Goal: Task Accomplishment & Management: Use online tool/utility

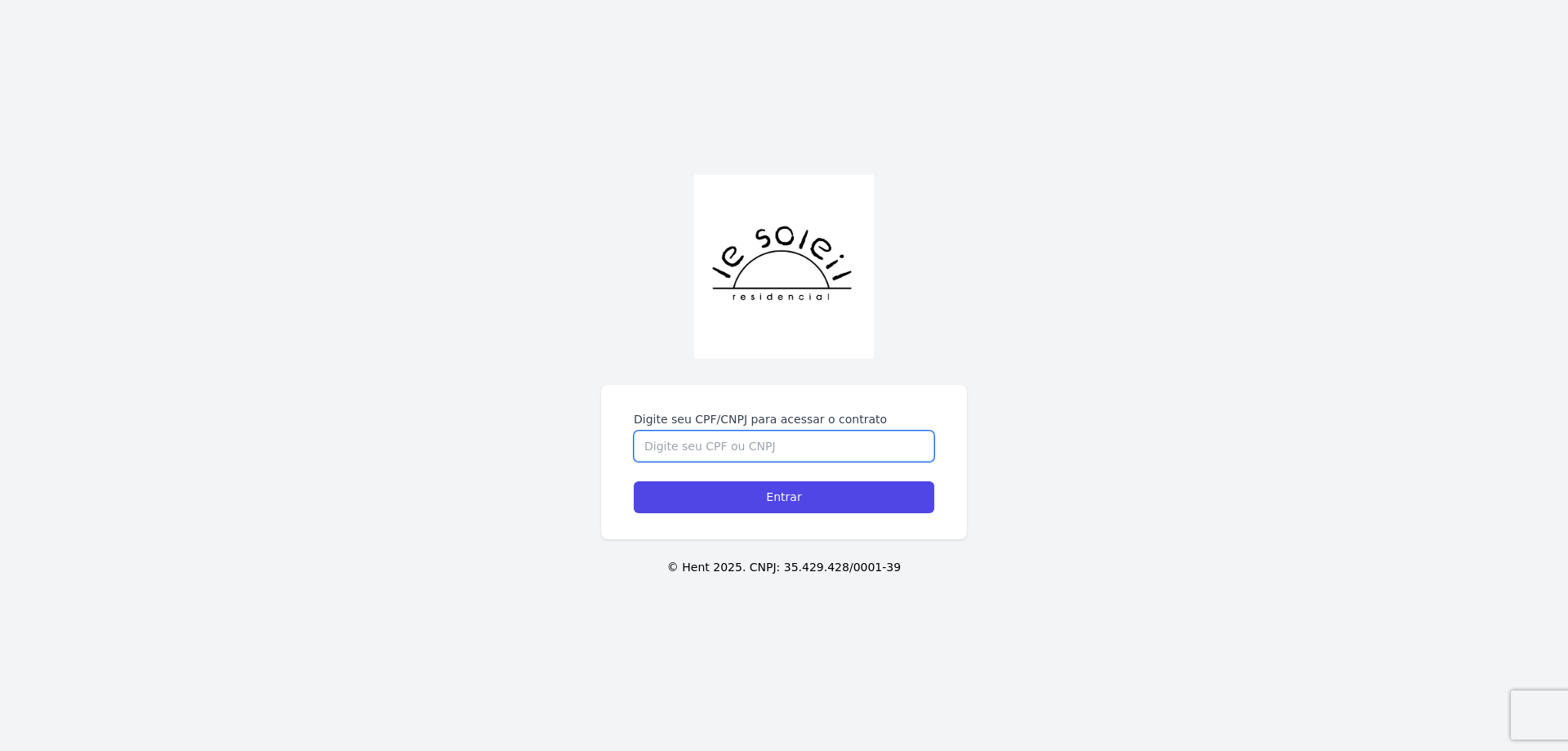
click at [871, 458] on input "Digite seu CPF/CNPJ para acessar o contrato" at bounding box center [784, 446] width 301 height 31
type input "06305001936"
click at [634, 481] on input "Entrar" at bounding box center [784, 497] width 301 height 32
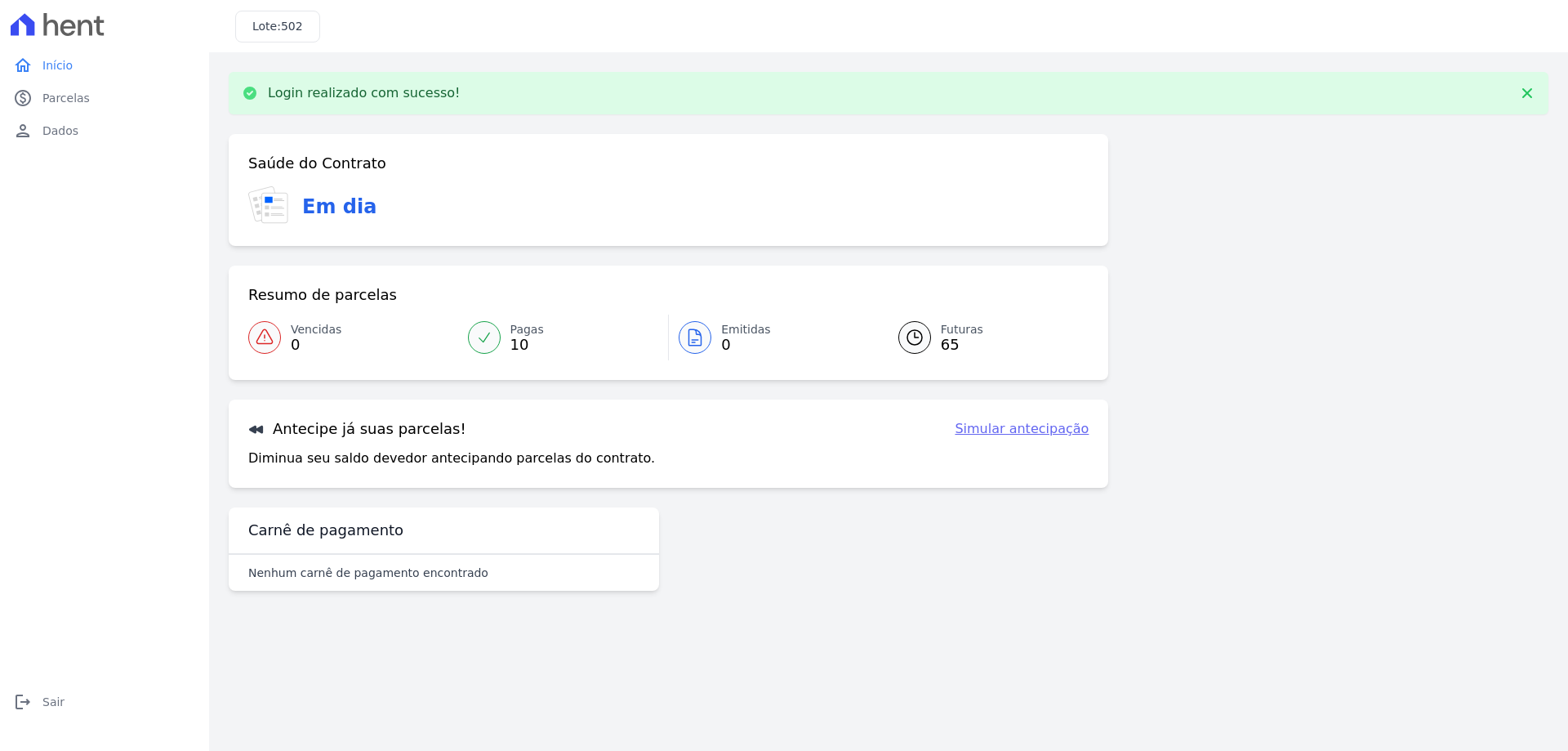
click at [998, 435] on link "Simular antecipação" at bounding box center [1021, 429] width 134 height 20
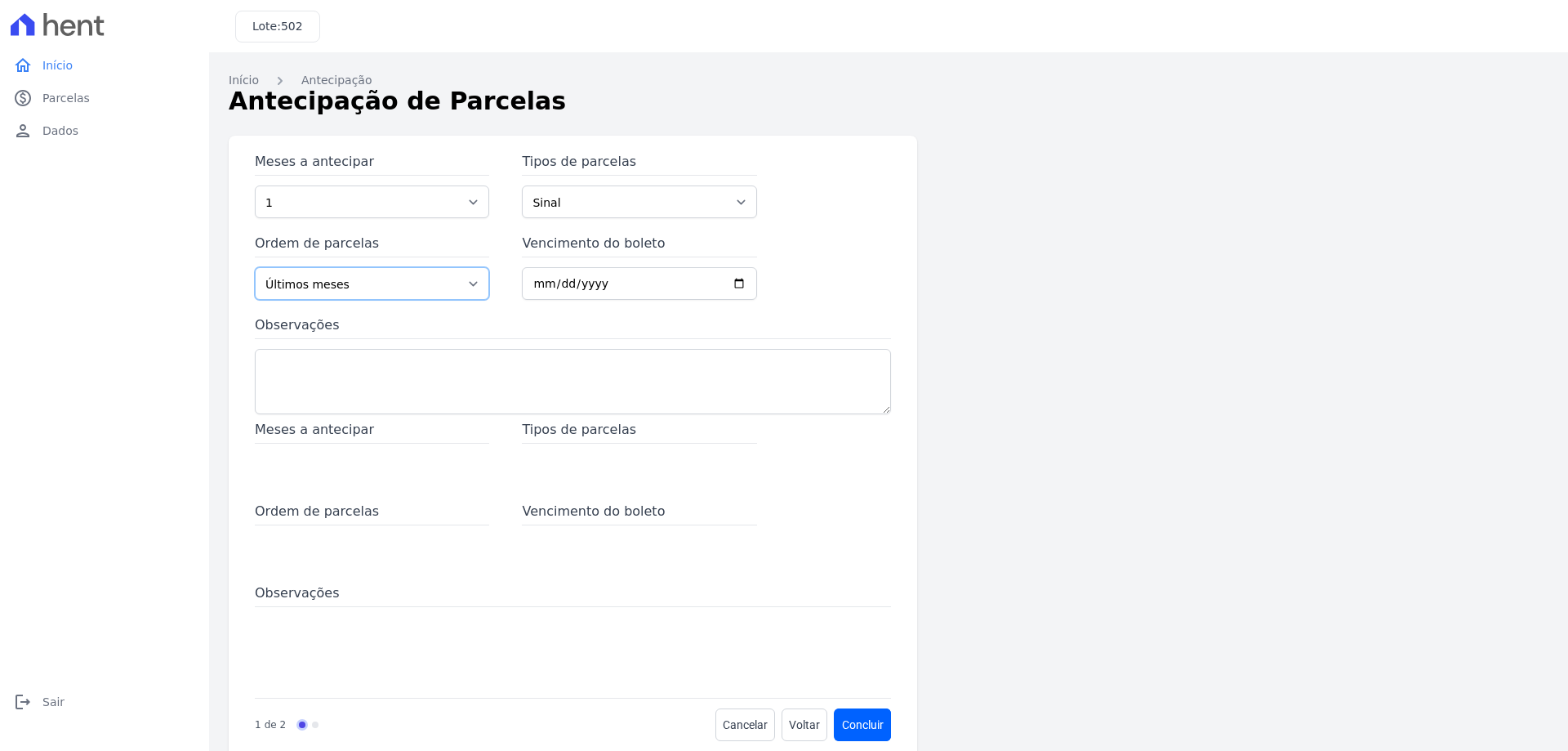
click at [357, 280] on select "Últimos meses Primeiros meses" at bounding box center [372, 284] width 235 height 33
drag, startPoint x: 619, startPoint y: 324, endPoint x: 610, endPoint y: 320, distance: 9.8
click at [619, 324] on label "Observações" at bounding box center [573, 327] width 637 height 24
click at [619, 349] on textarea "Observações" at bounding box center [573, 382] width 637 height 65
click at [364, 433] on span "Meses a antecipar" at bounding box center [372, 431] width 235 height 24
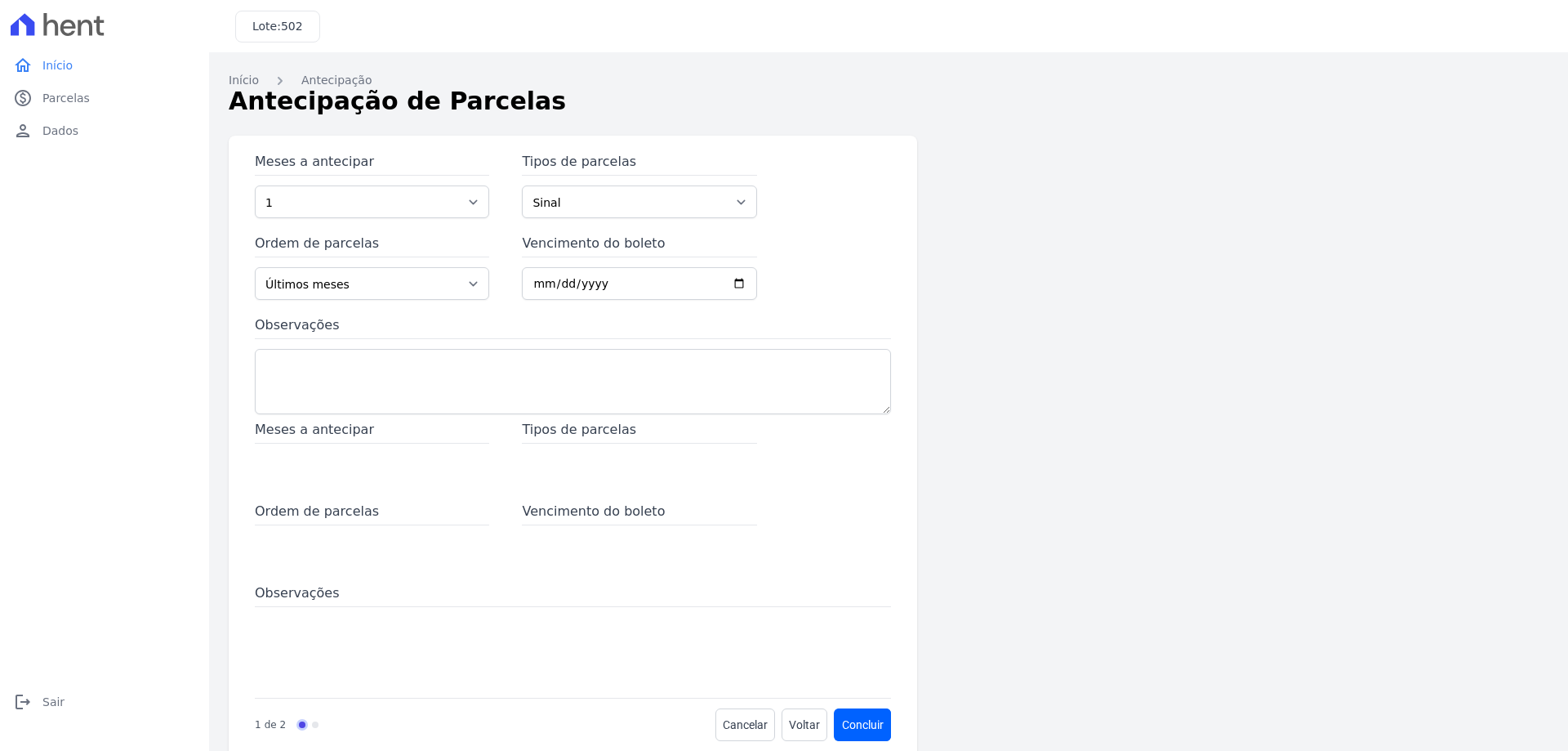
click at [346, 432] on span "Meses a antecipar" at bounding box center [372, 431] width 235 height 24
click at [430, 213] on select "1 2 3 4 5 6 7 8 9 10 11 12 13 14 15 16 17 18 19 20 21 22 23 24 25 26 27 28 29 3…" at bounding box center [372, 202] width 235 height 33
select select "4"
click at [255, 186] on select "1 2 3 4 5 6 7 8 9 10 11 12 13 14 15 16 17 18 19 20 21 22 23 24 25 26 27 28 29 3…" at bounding box center [372, 202] width 235 height 33
click at [670, 203] on select "Sinal Parcela Normal Outros Financiamento CEF" at bounding box center [639, 202] width 235 height 33
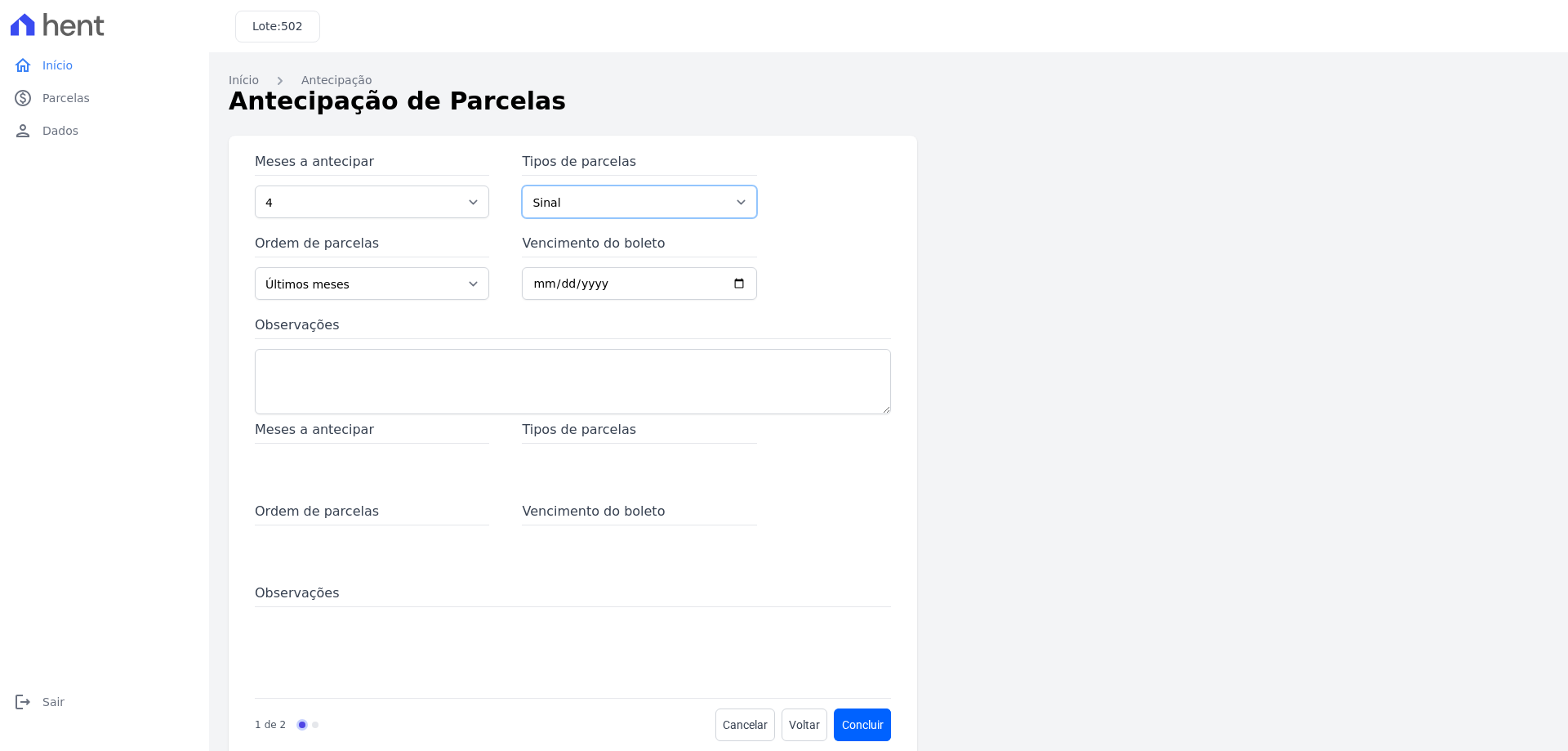
select select "standard"
click at [522, 186] on select "Sinal Parcela Normal Outros Financiamento CEF" at bounding box center [639, 202] width 235 height 33
click at [863, 723] on button "Concluir" at bounding box center [863, 725] width 56 height 33
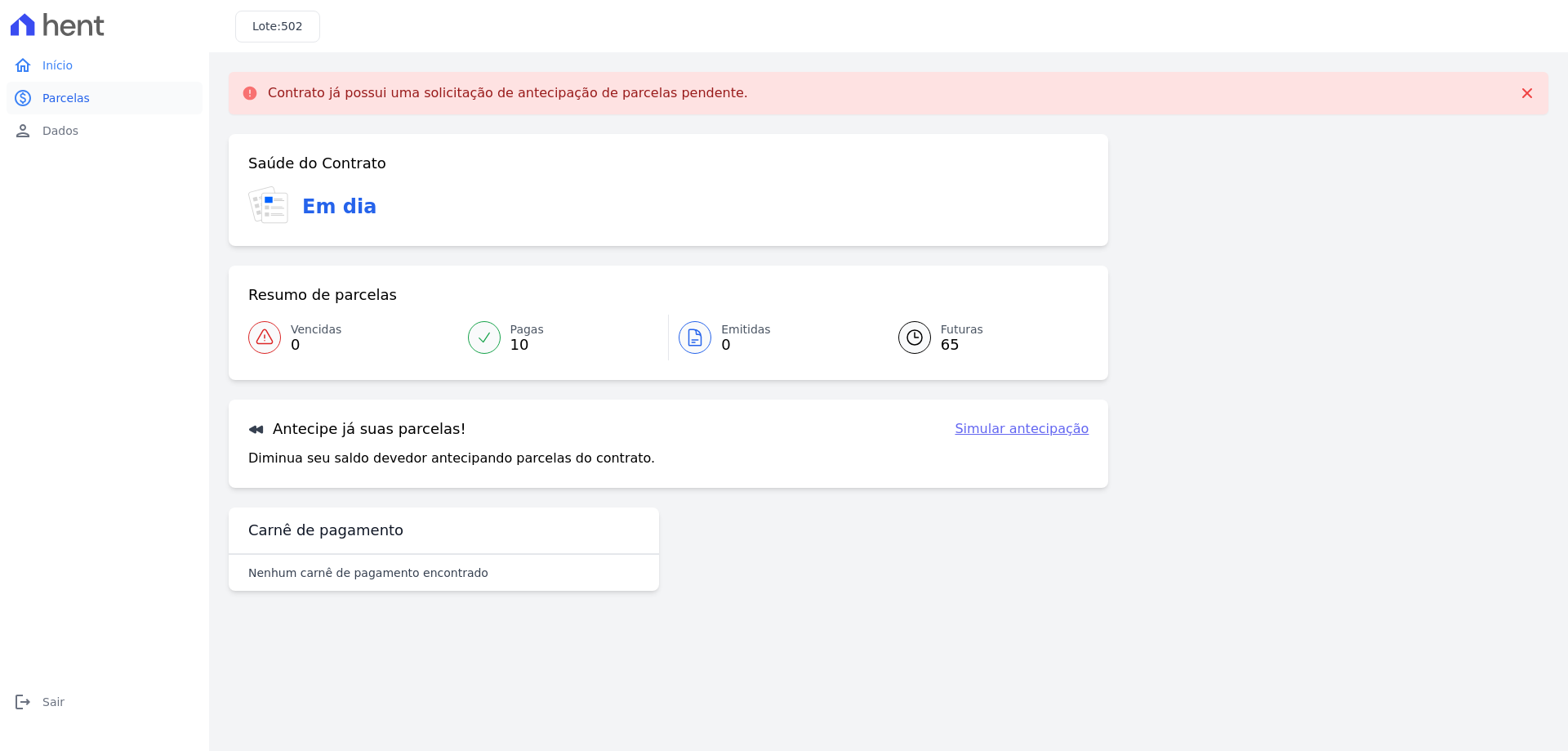
click at [87, 94] on link "paid Parcelas" at bounding box center [105, 98] width 196 height 33
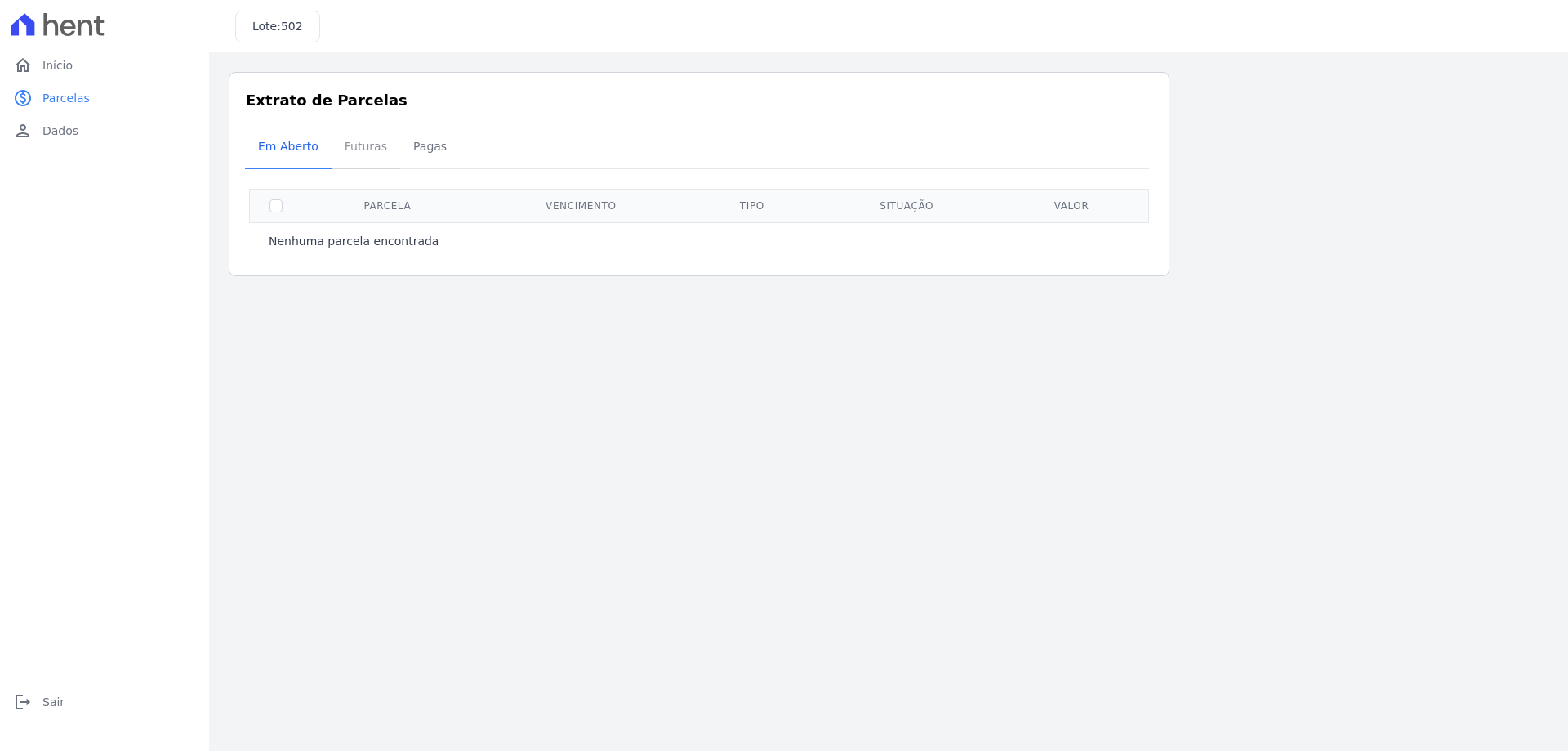
click at [369, 161] on span "Futuras" at bounding box center [366, 146] width 62 height 33
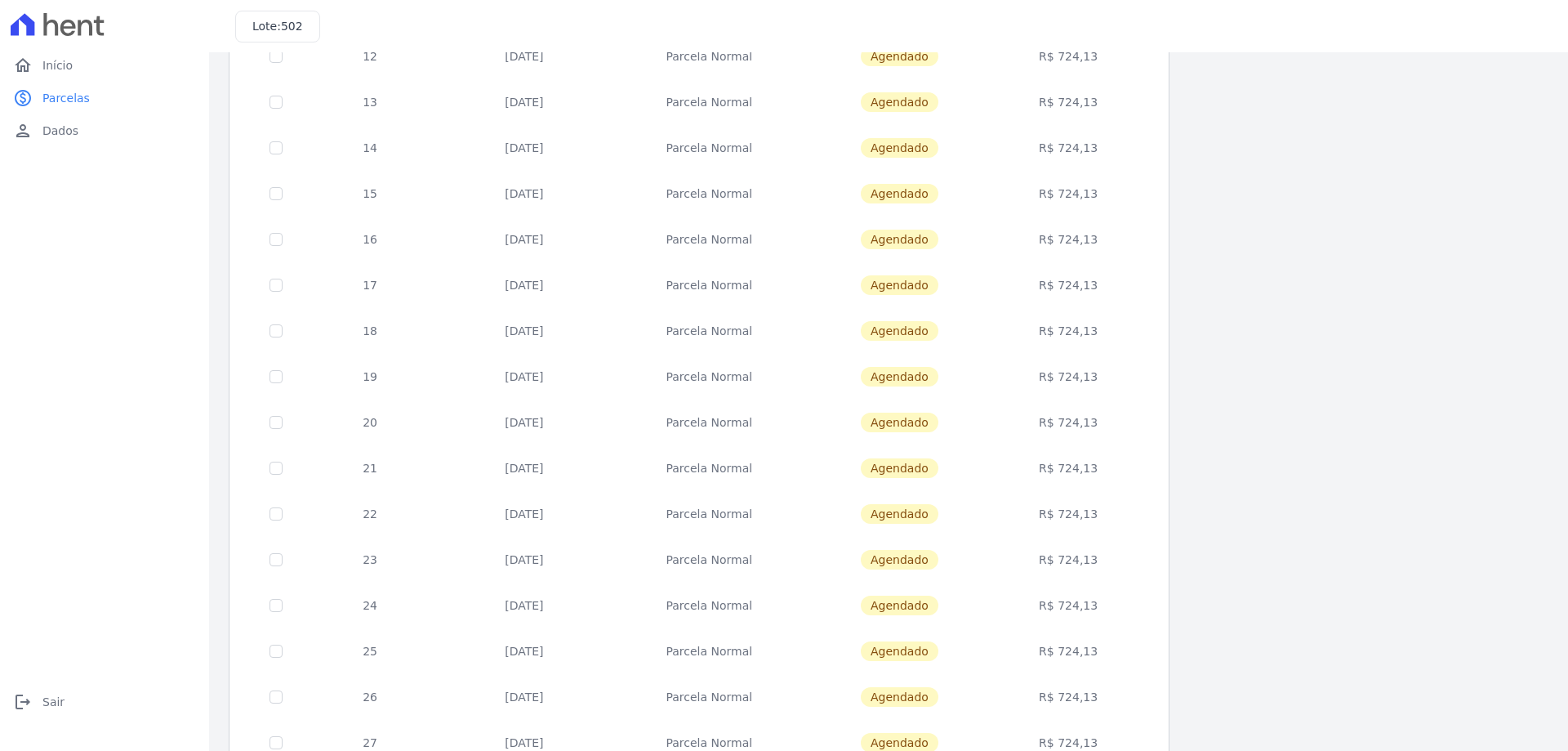
scroll to position [482, 0]
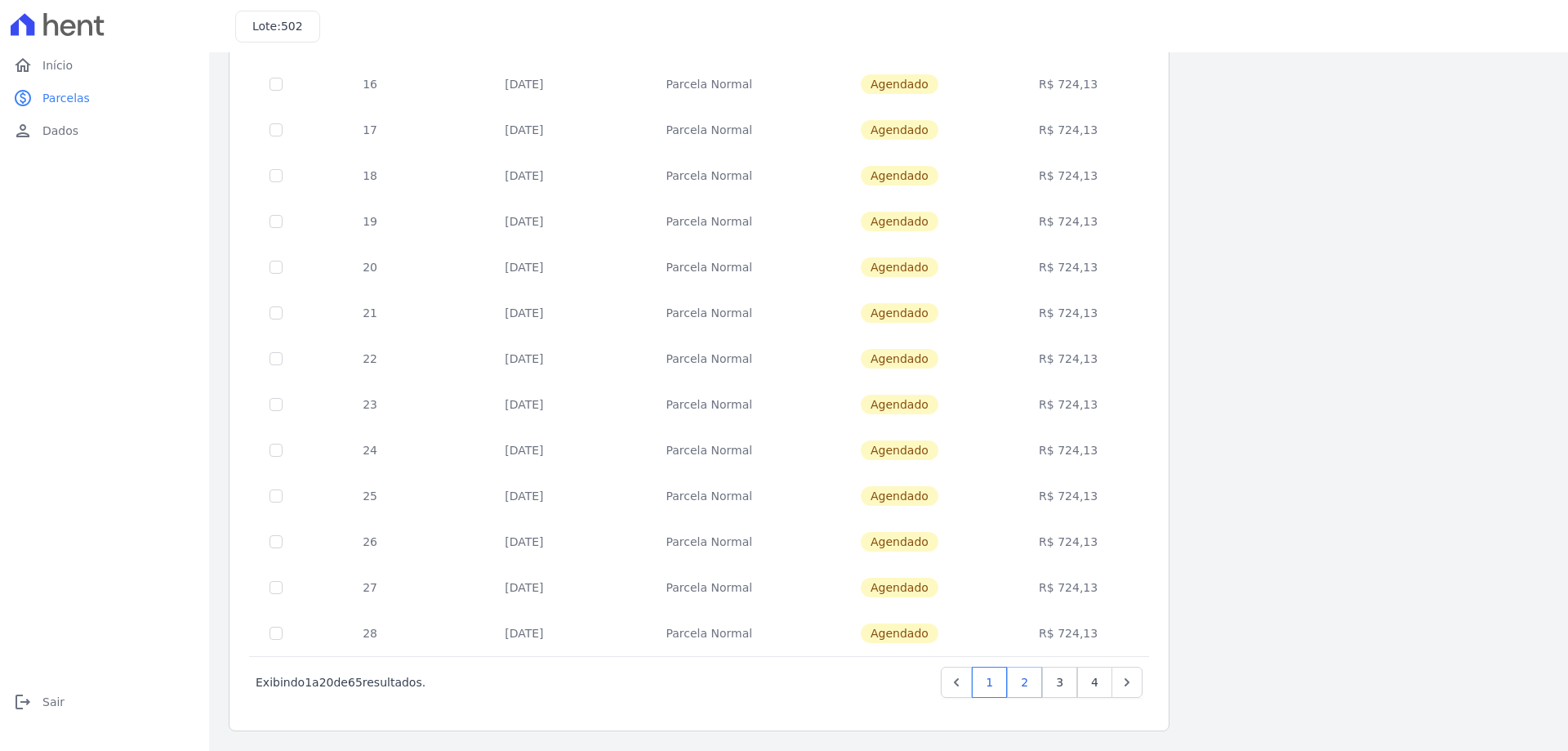
click at [1036, 680] on link "2" at bounding box center [1024, 682] width 35 height 31
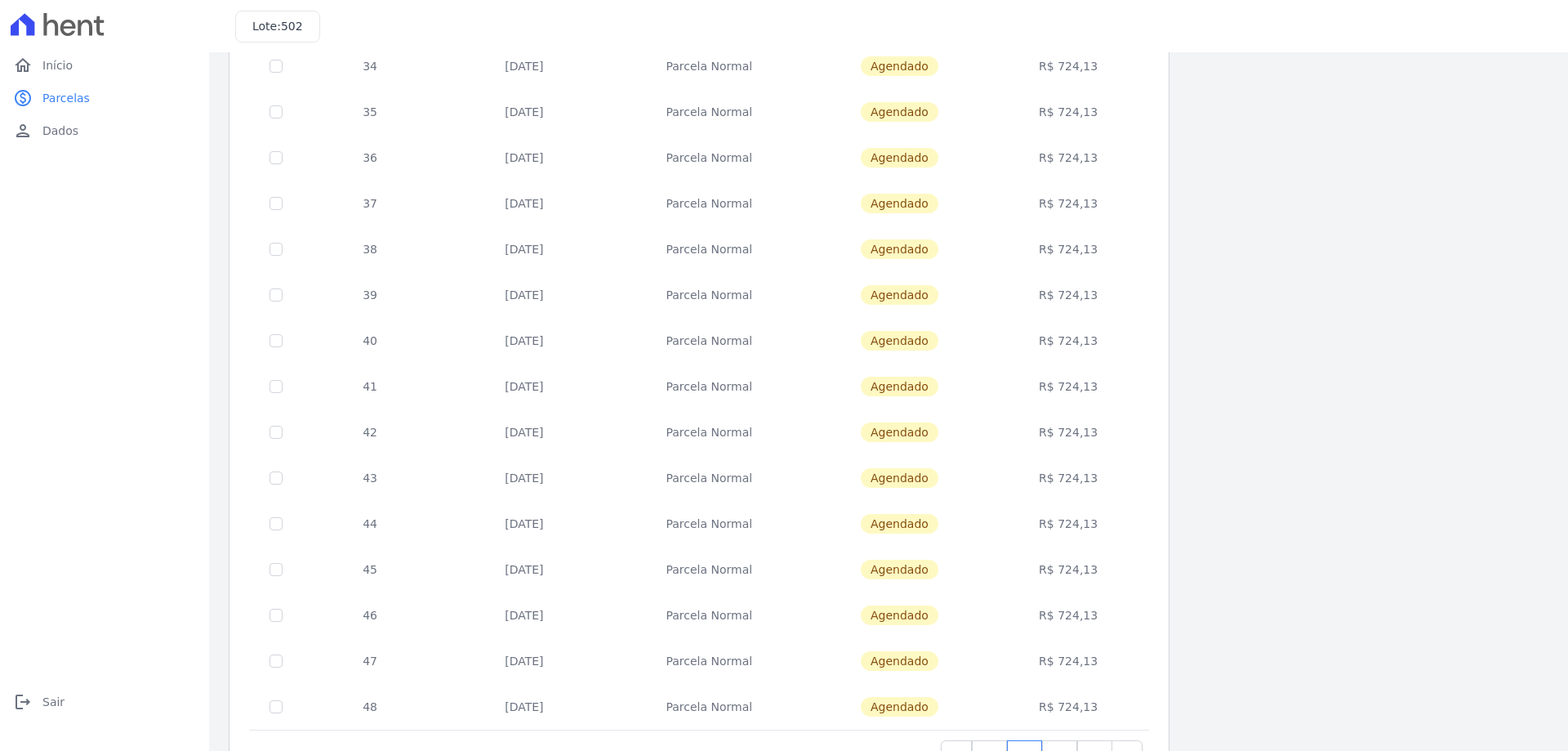
scroll to position [482, 0]
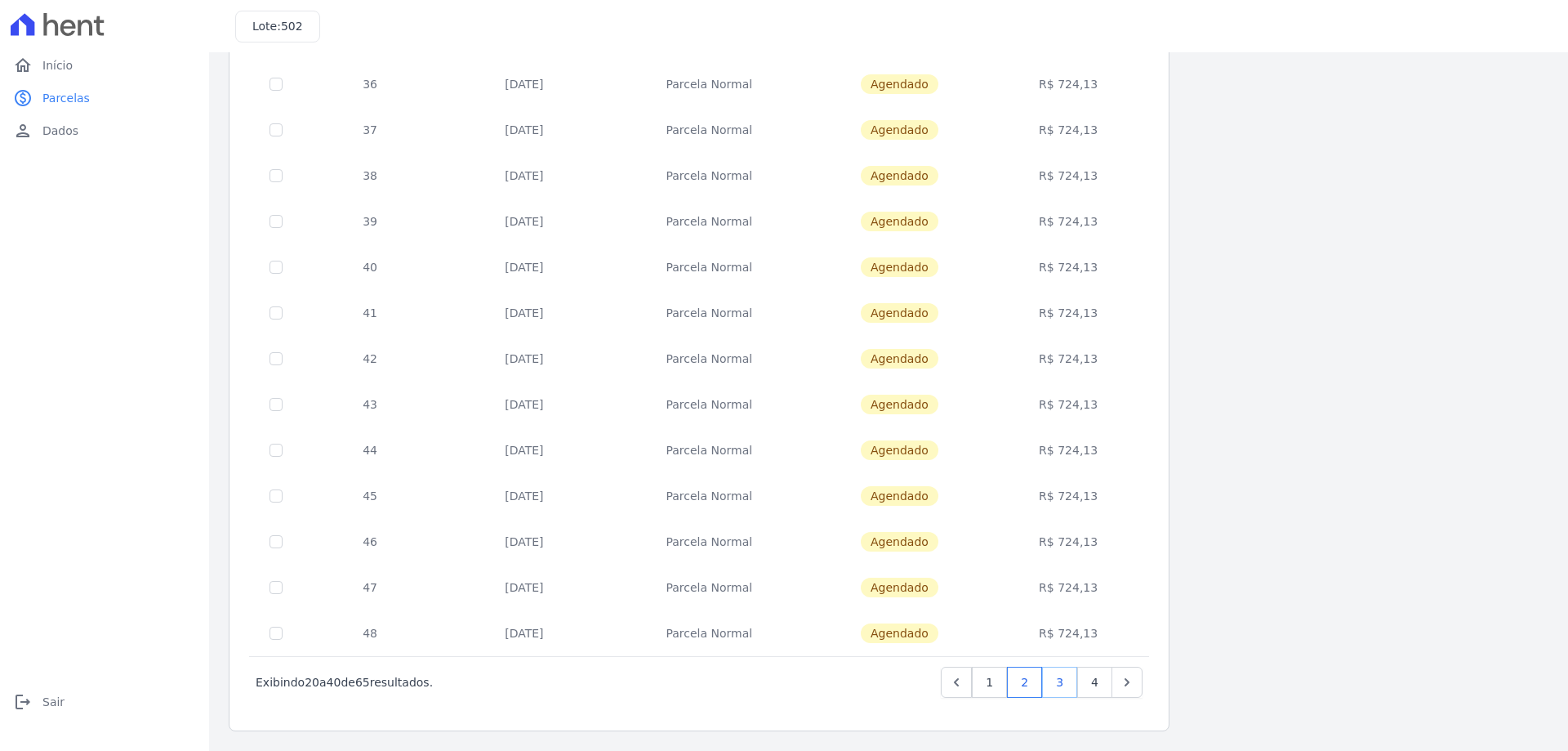
click at [1061, 691] on link "3" at bounding box center [1059, 682] width 35 height 31
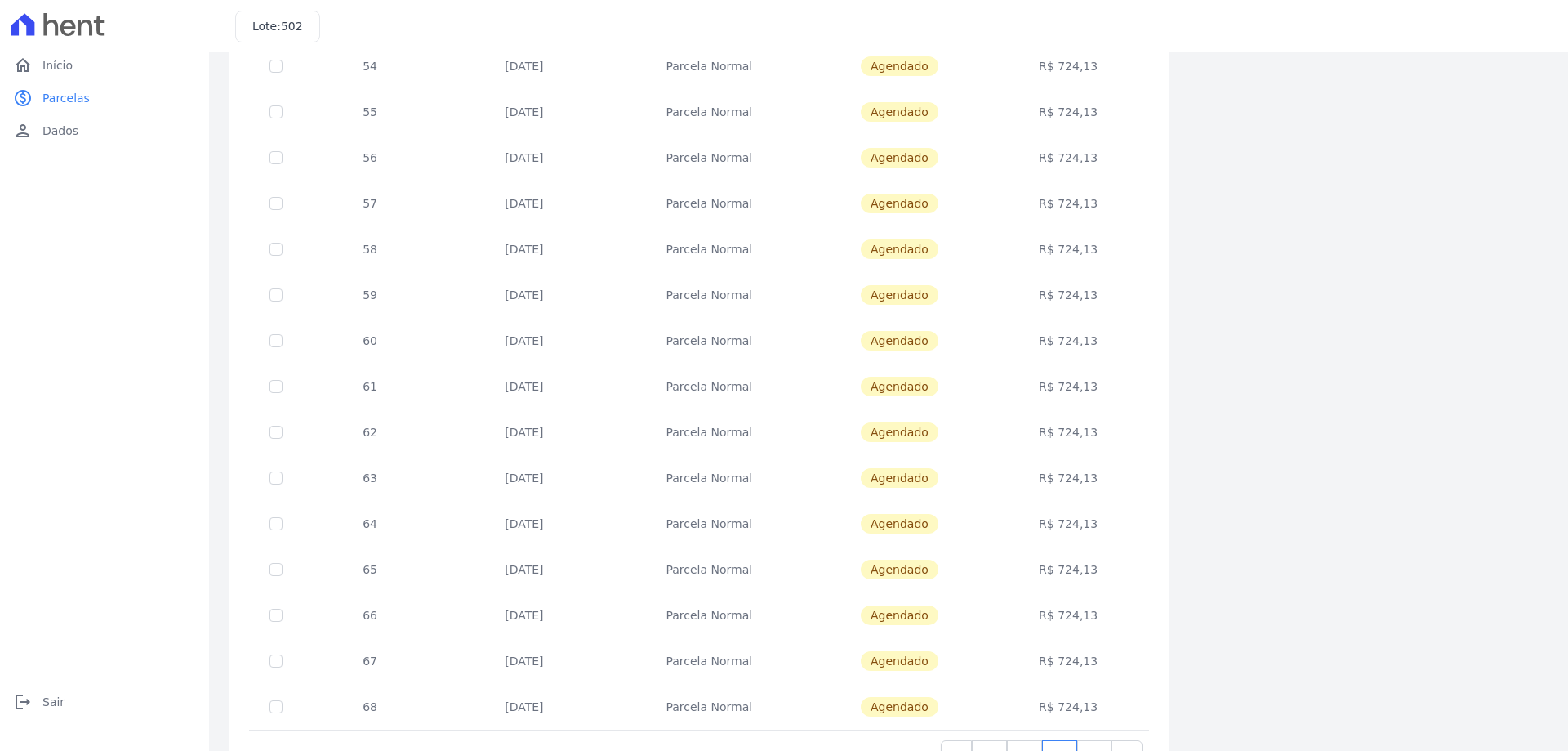
scroll to position [482, 0]
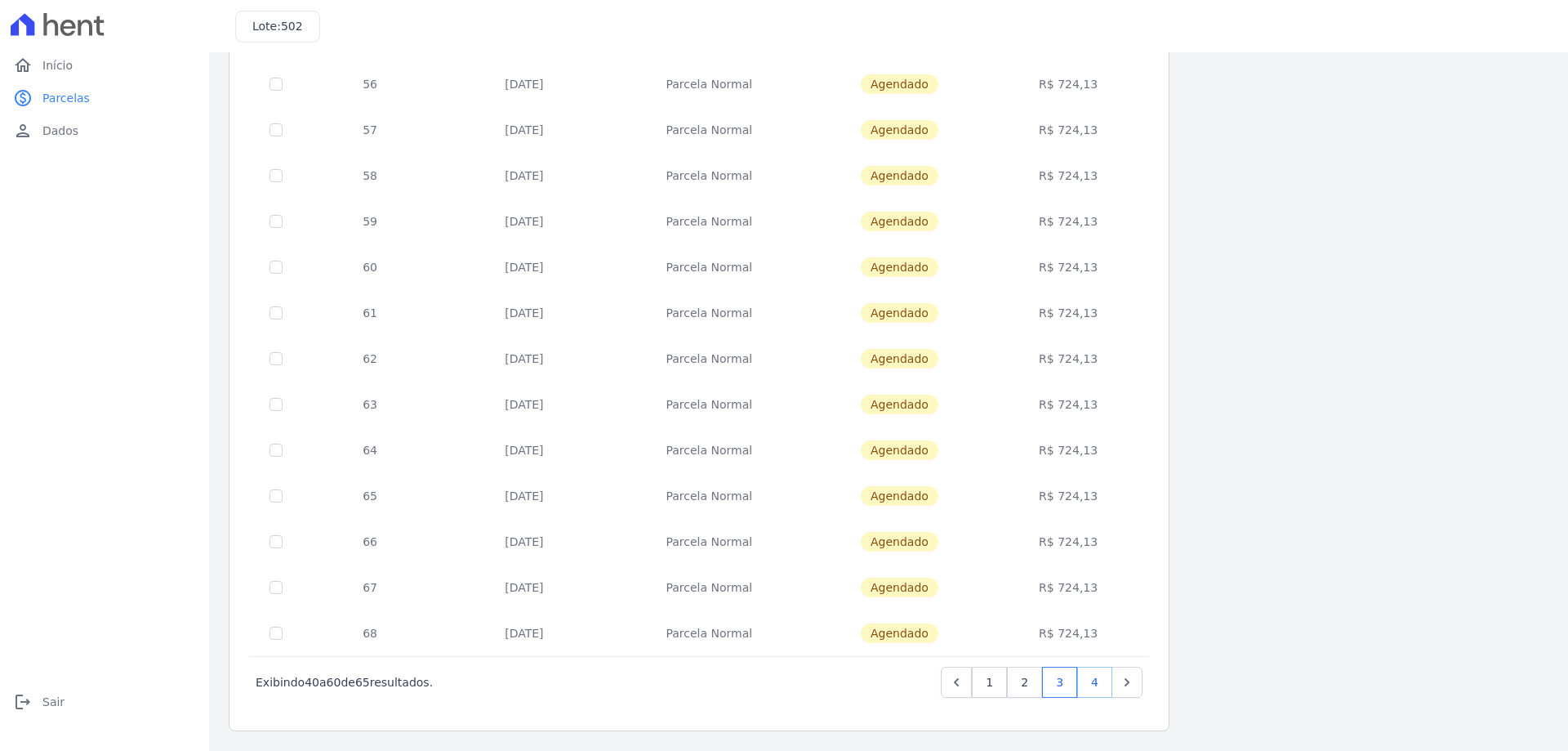
click at [1097, 669] on link "4" at bounding box center [1094, 682] width 35 height 31
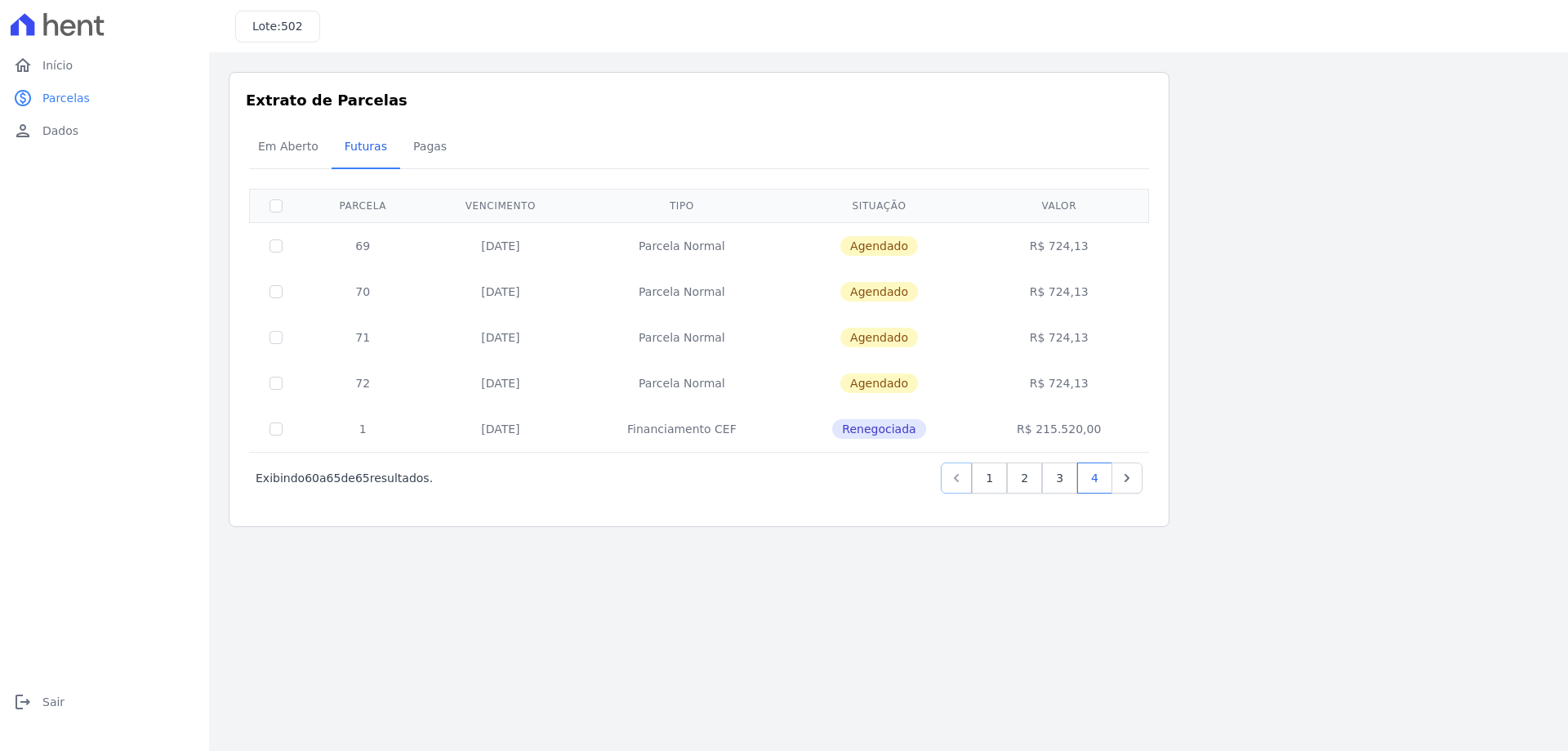
click at [964, 472] on icon "Previous" at bounding box center [956, 478] width 16 height 16
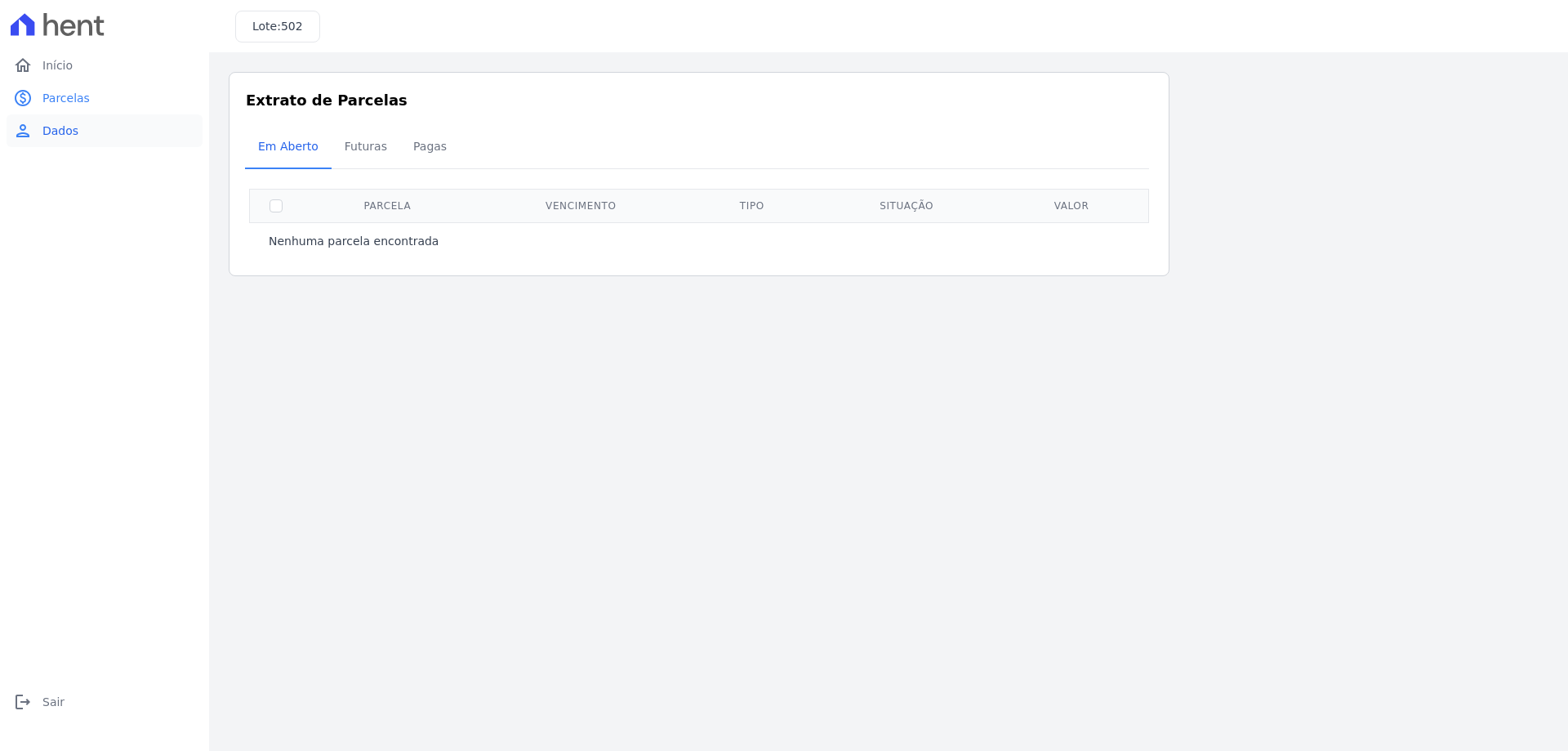
click at [85, 130] on link "person Dados" at bounding box center [105, 131] width 196 height 33
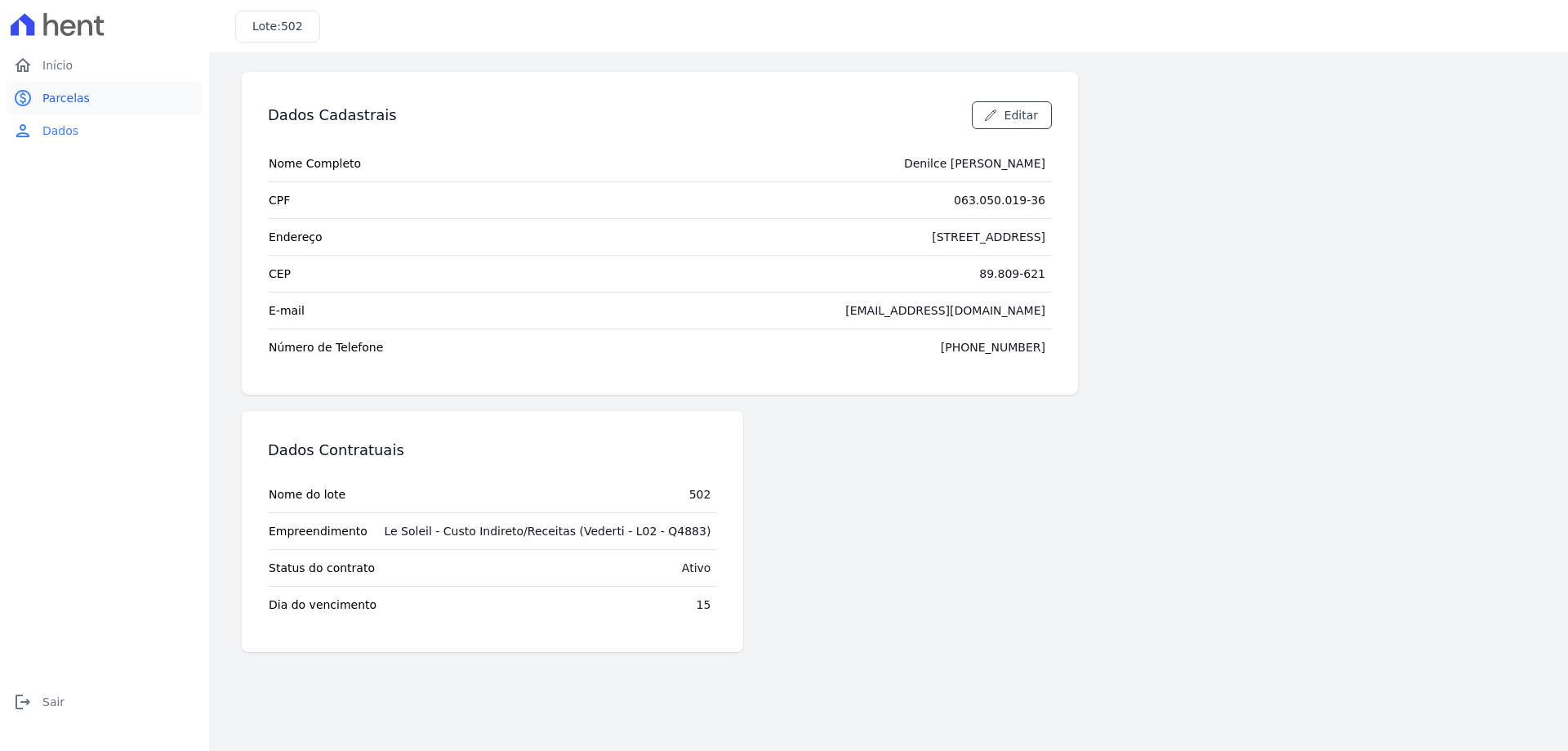
click at [66, 103] on span "Parcelas" at bounding box center [66, 98] width 47 height 16
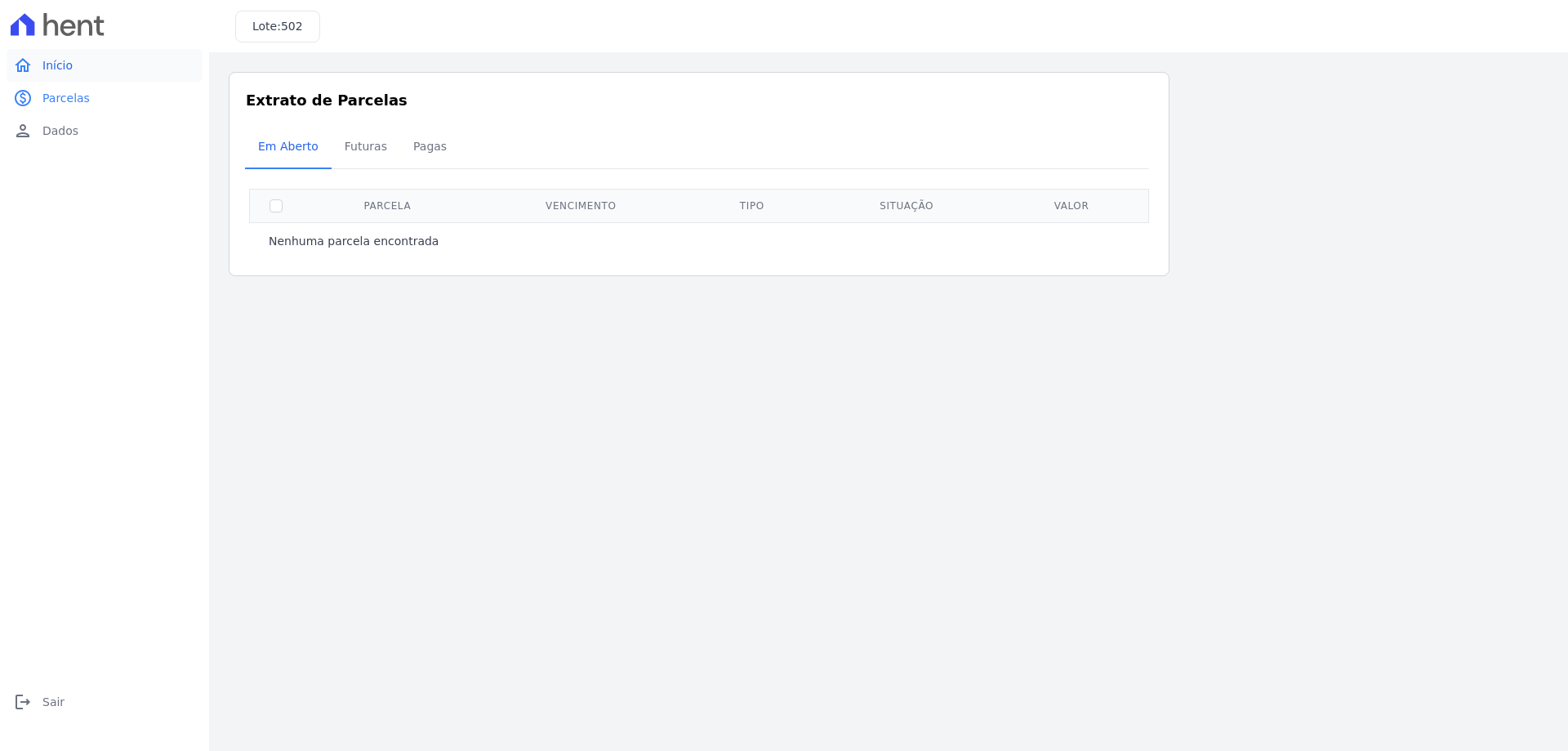
click at [83, 72] on link "home Início" at bounding box center [105, 65] width 196 height 33
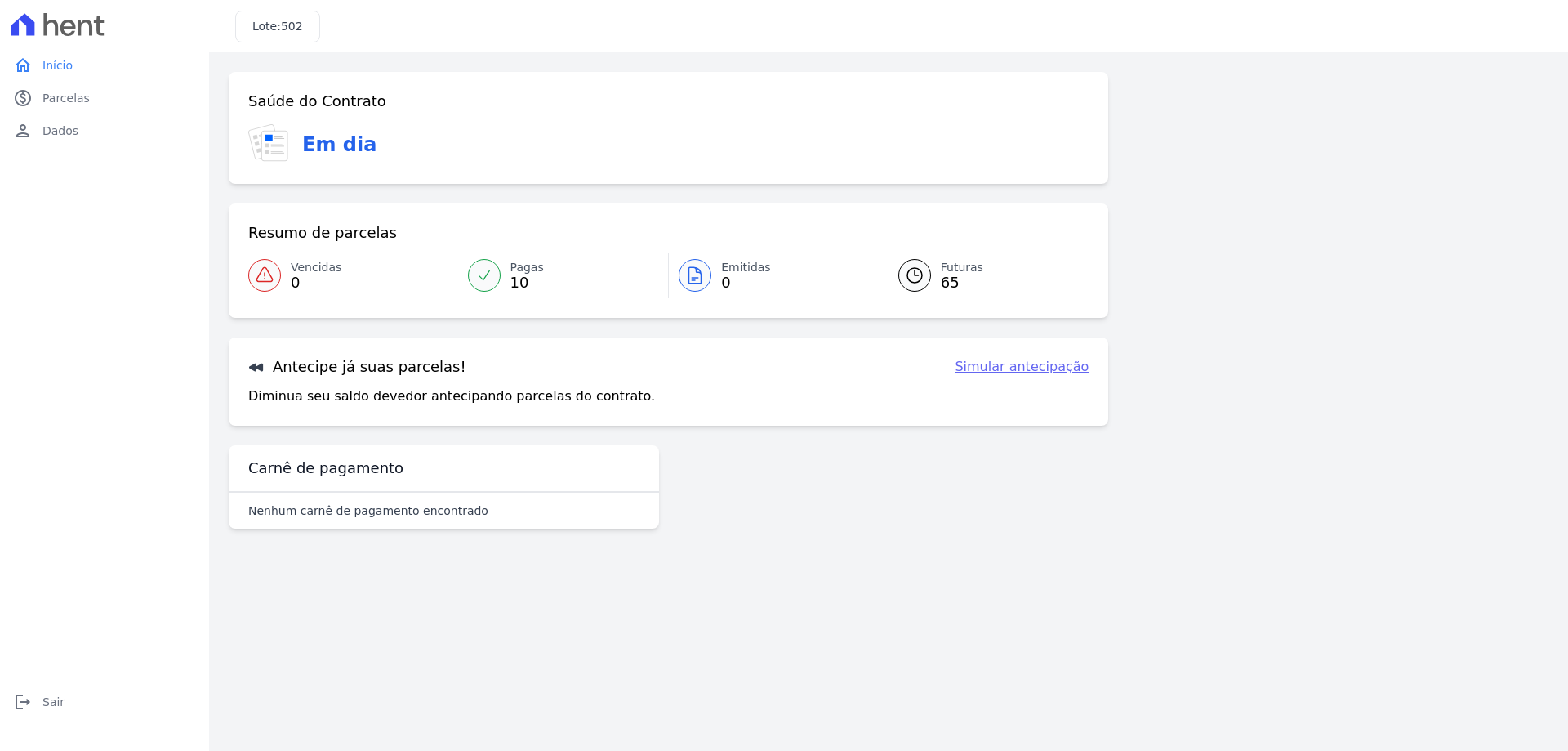
click at [292, 504] on p "Nenhum carnê de pagamento encontrado" at bounding box center [369, 511] width 240 height 16
